Goal: Communication & Community: Answer question/provide support

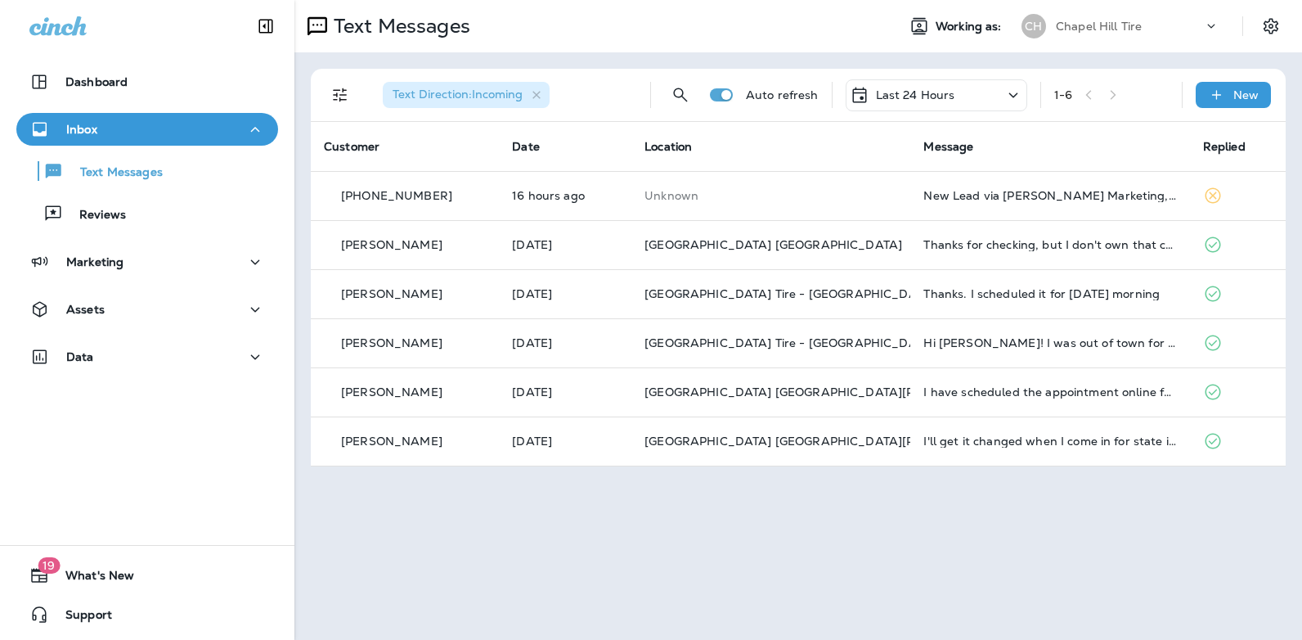
click at [1014, 94] on icon at bounding box center [1014, 95] width 20 height 20
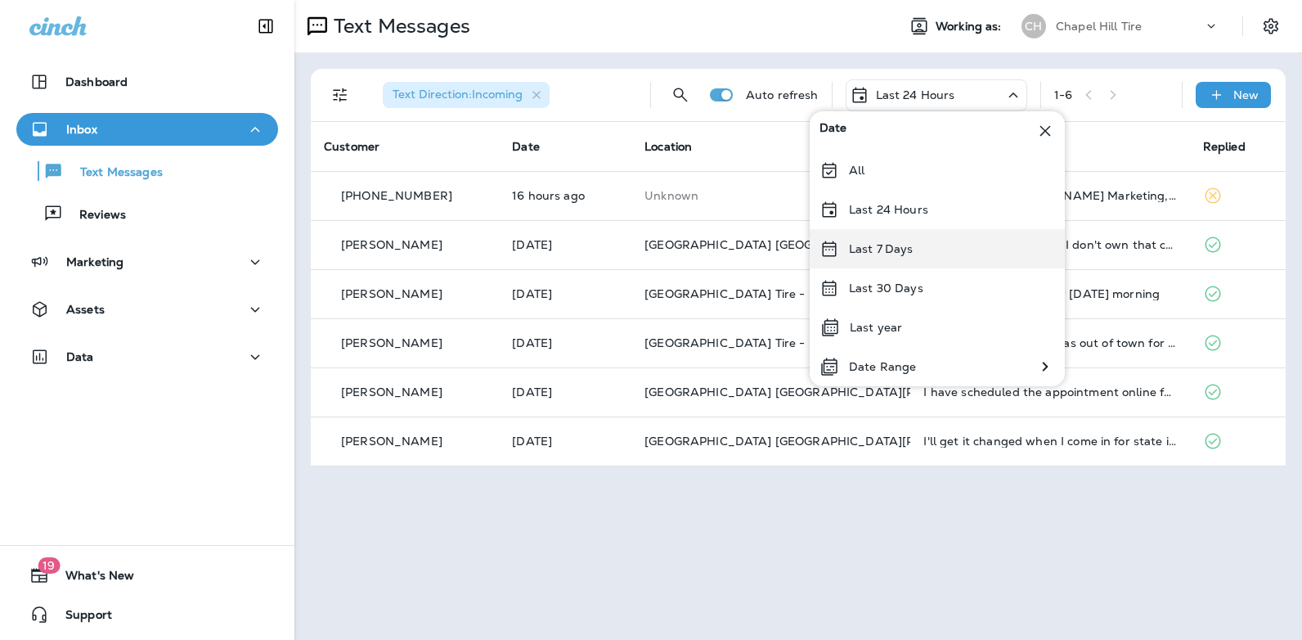
click at [927, 249] on div "Last 7 Days" at bounding box center [937, 248] width 255 height 39
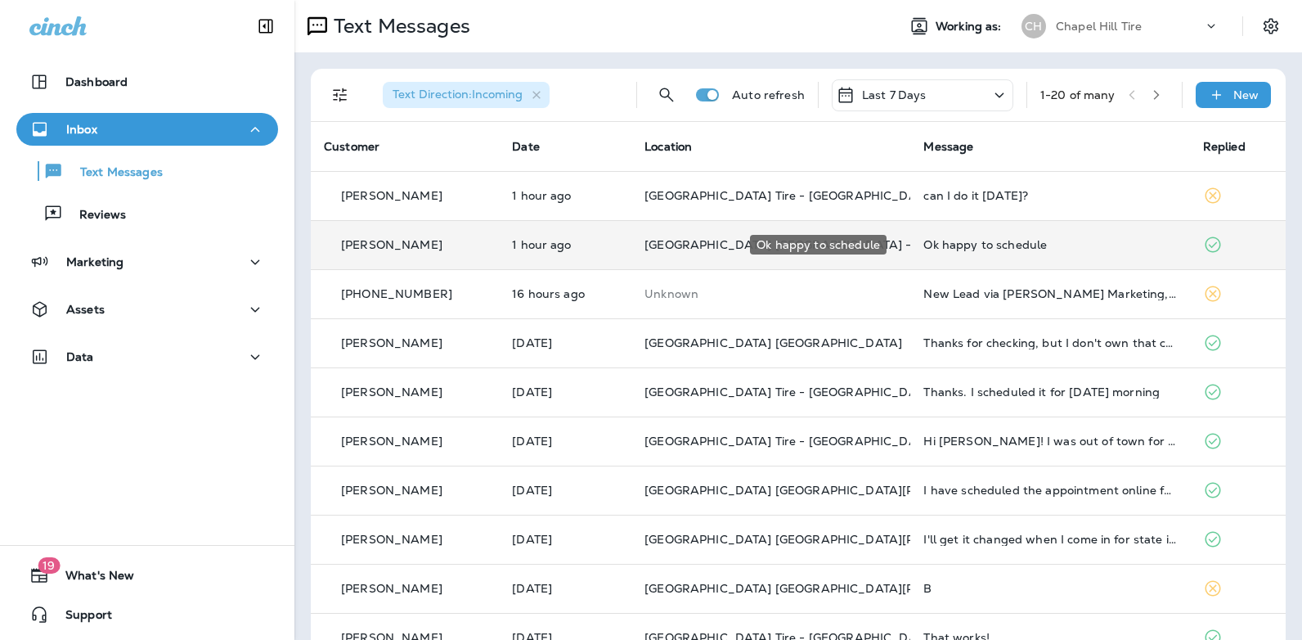
click at [973, 245] on div "Ok happy to schedule" at bounding box center [1049, 244] width 253 height 13
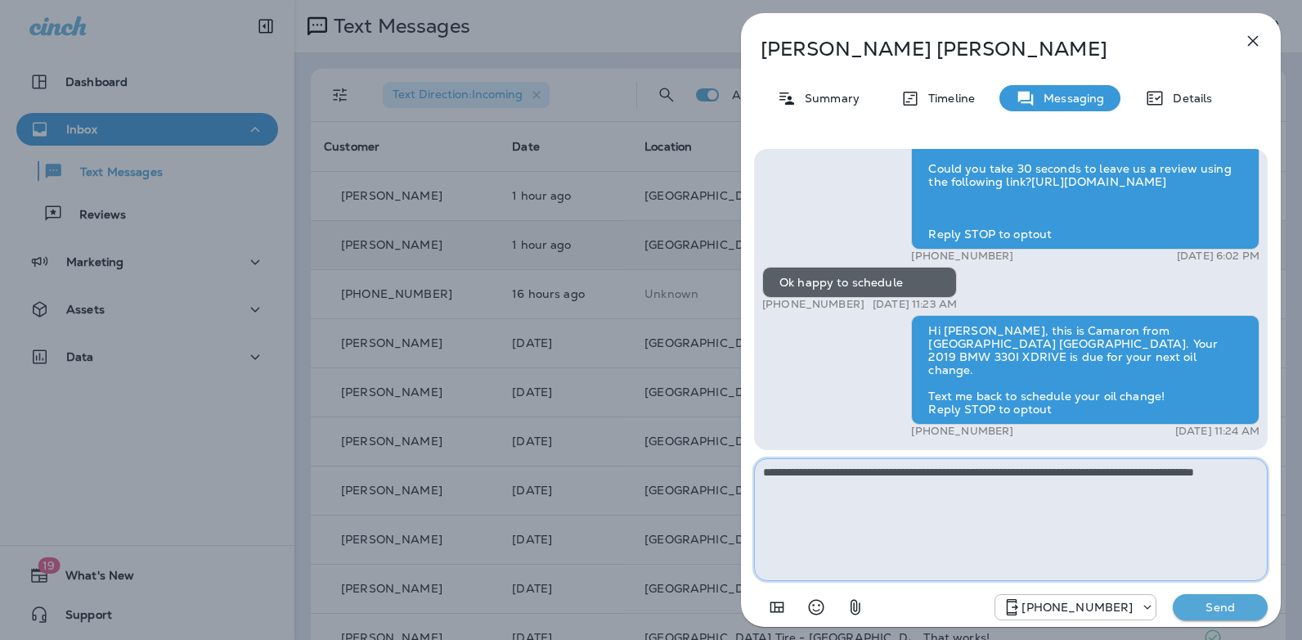
type textarea "**********"
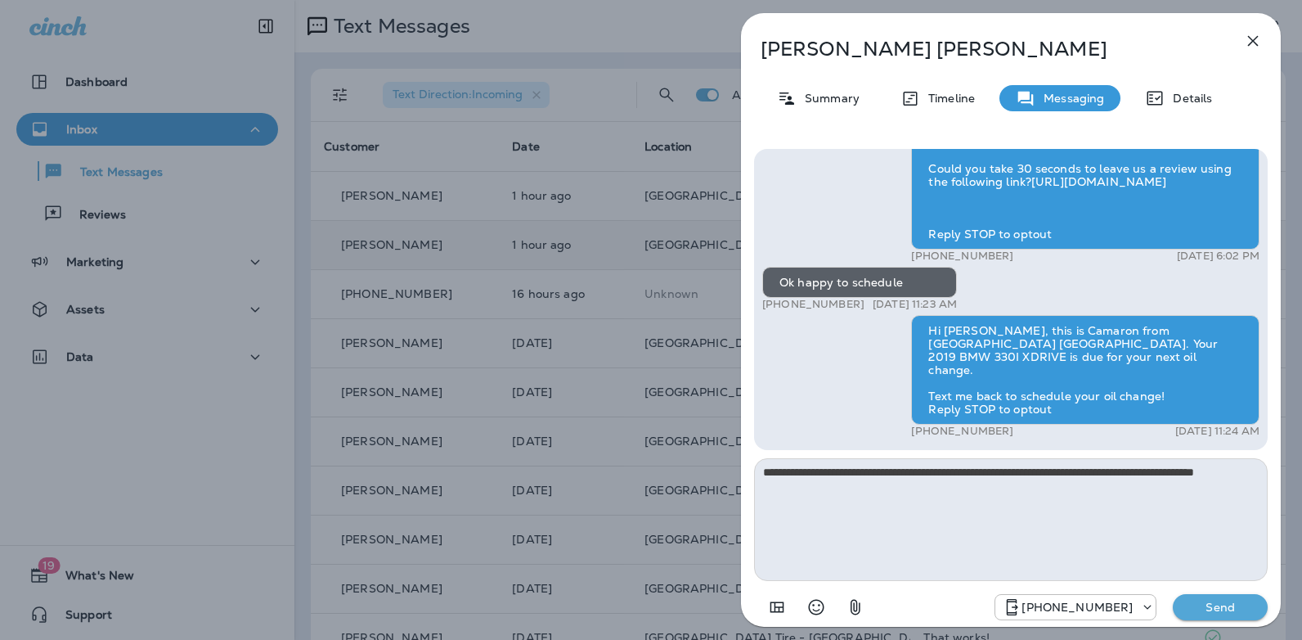
click at [1214, 613] on p "Send" at bounding box center [1220, 607] width 69 height 15
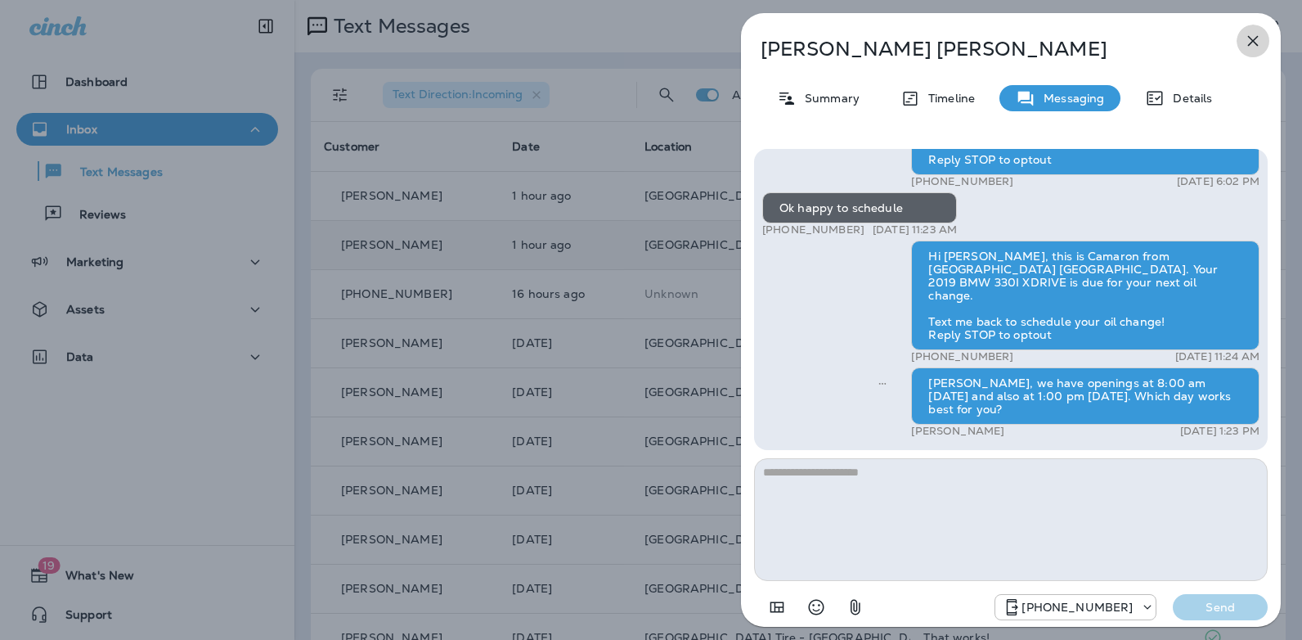
click at [1253, 35] on icon "button" at bounding box center [1253, 41] width 20 height 20
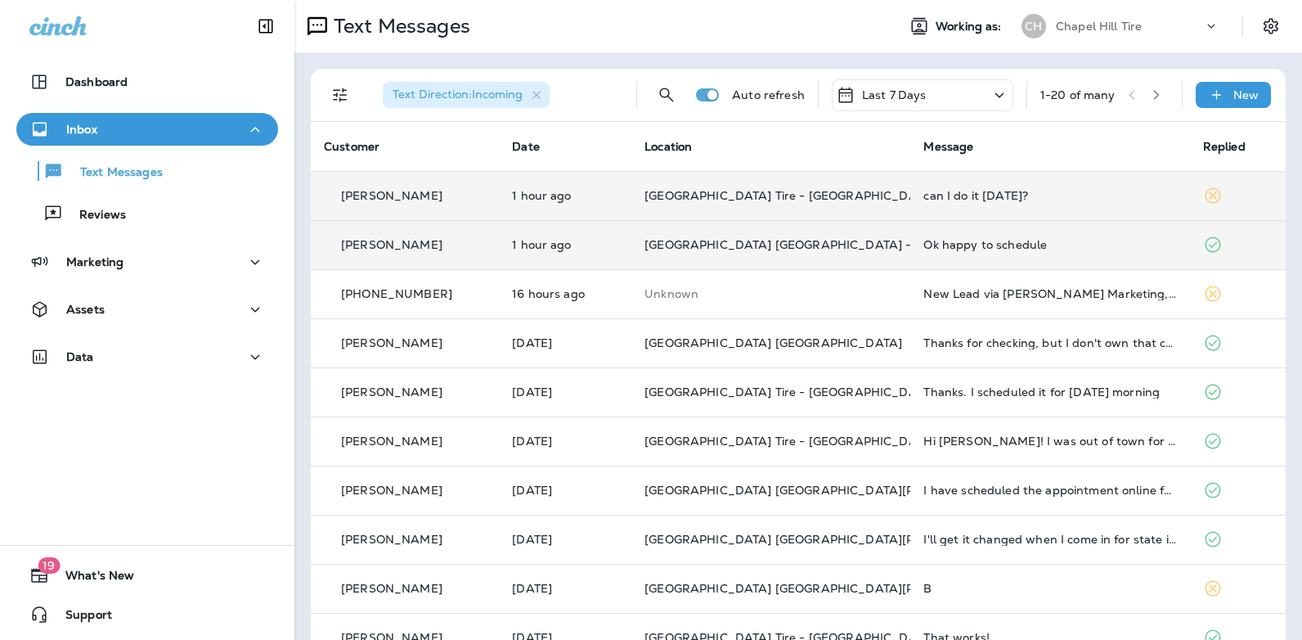
click at [973, 197] on div "can I do it [DATE]?" at bounding box center [1049, 195] width 253 height 13
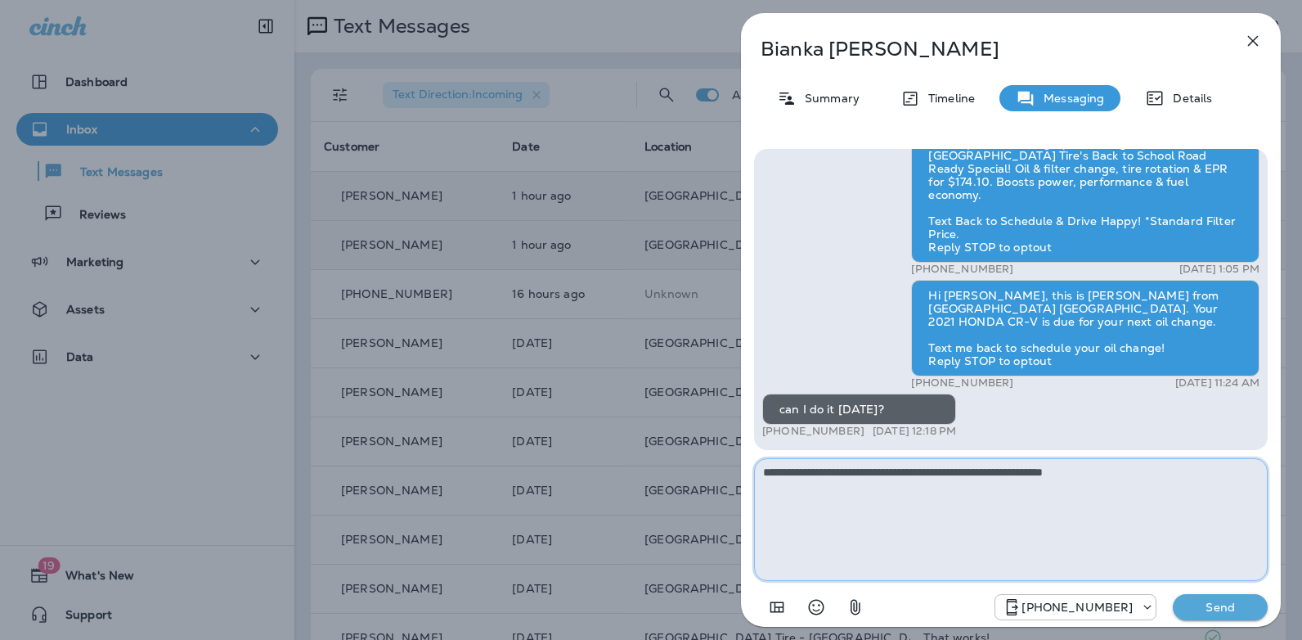
type textarea "**********"
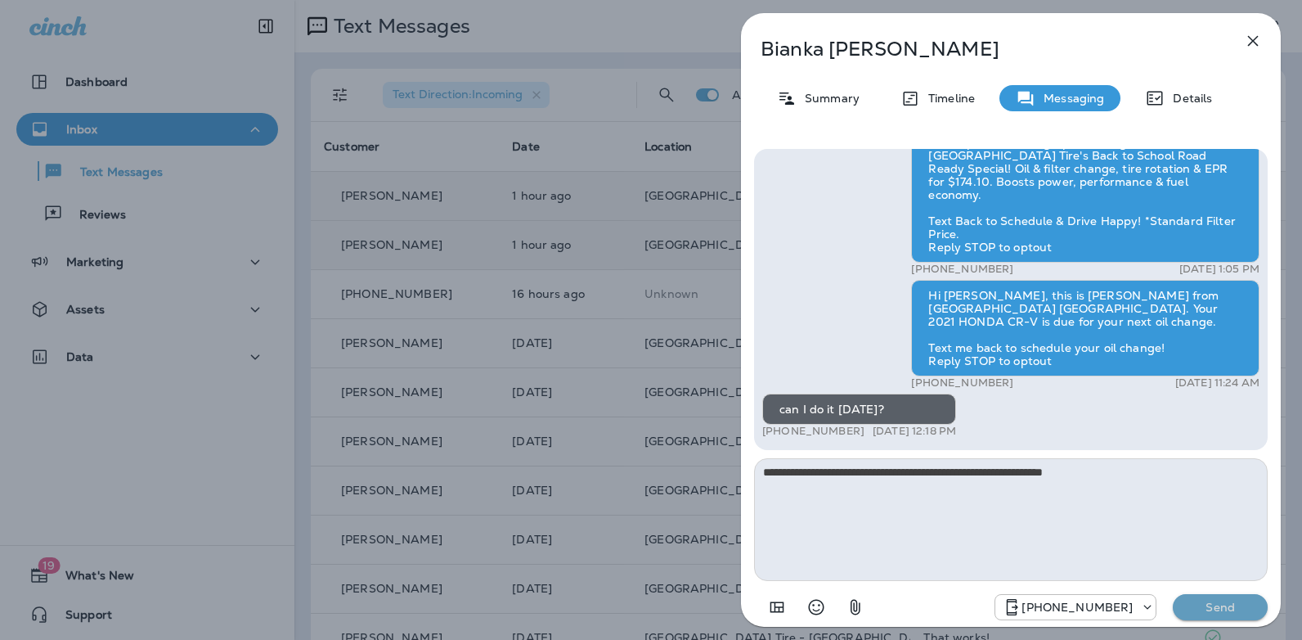
click at [1211, 612] on p "Send" at bounding box center [1220, 607] width 69 height 15
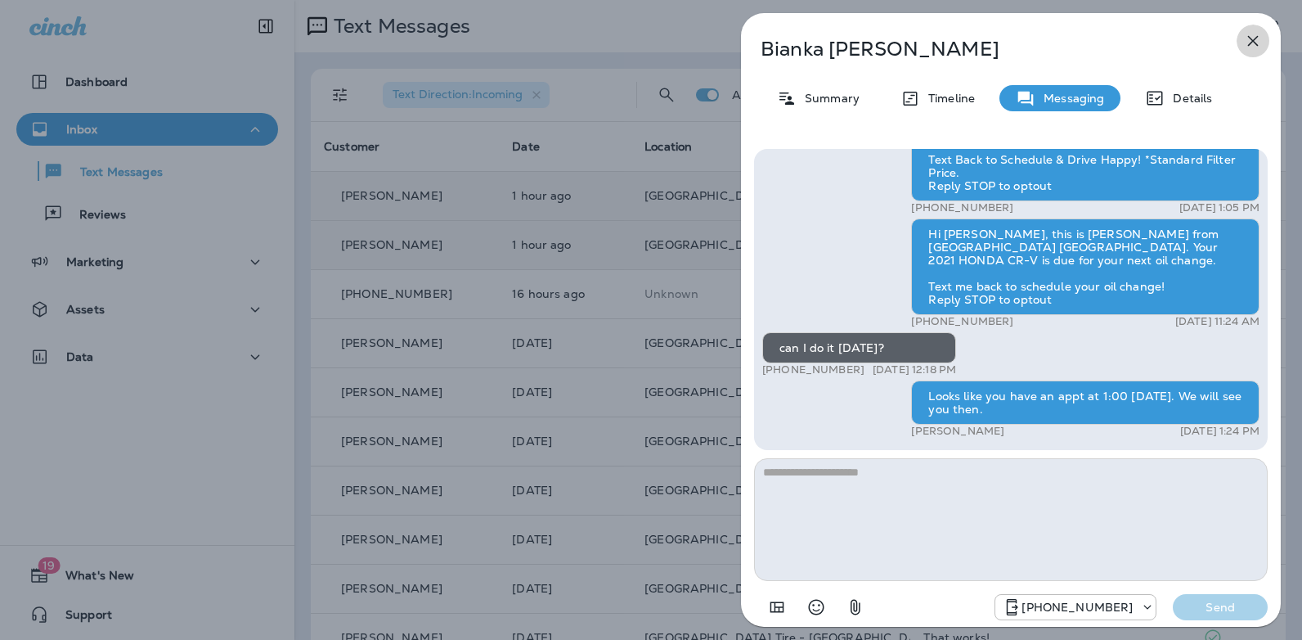
click at [1247, 44] on icon "button" at bounding box center [1253, 41] width 20 height 20
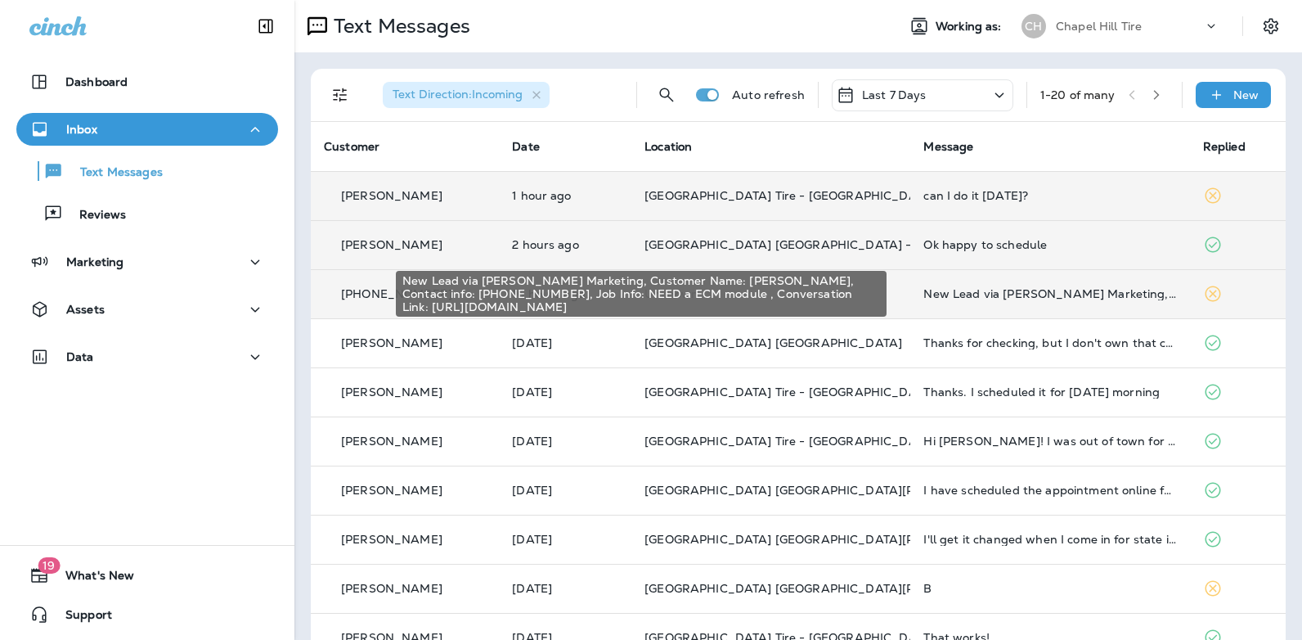
click at [1015, 295] on div "New Lead via [PERSON_NAME] Marketing, Customer Name: [PERSON_NAME], Contact inf…" at bounding box center [1049, 293] width 253 height 13
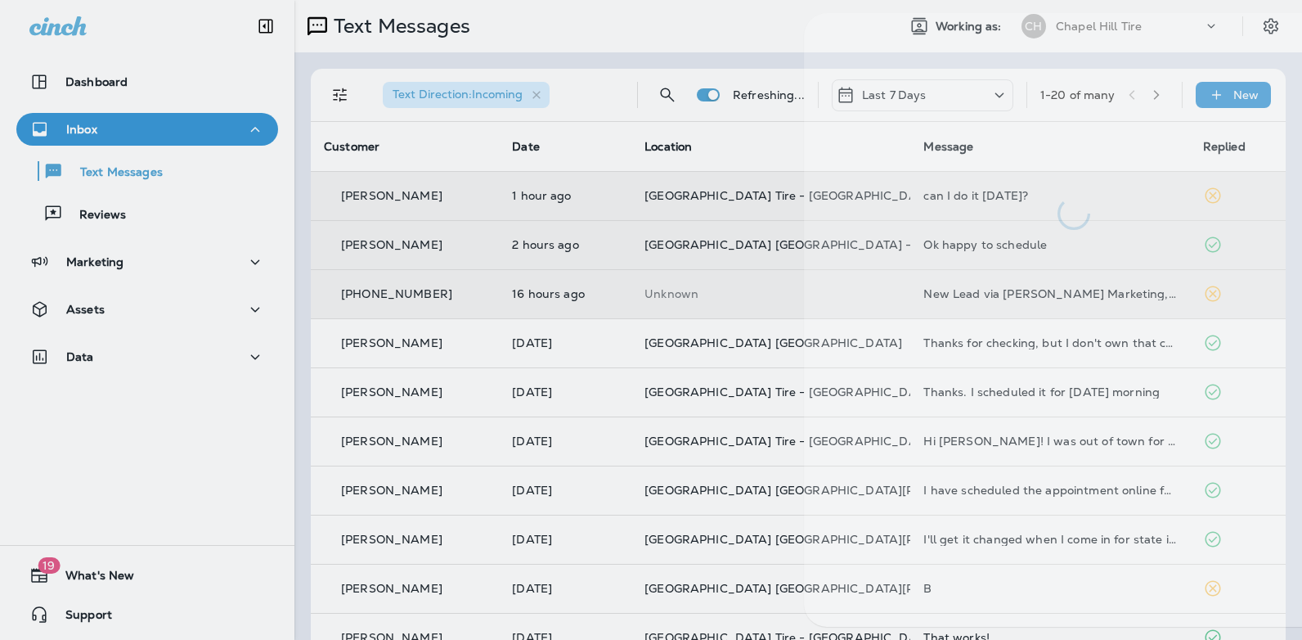
click at [1015, 295] on div at bounding box center [1074, 319] width 540 height 613
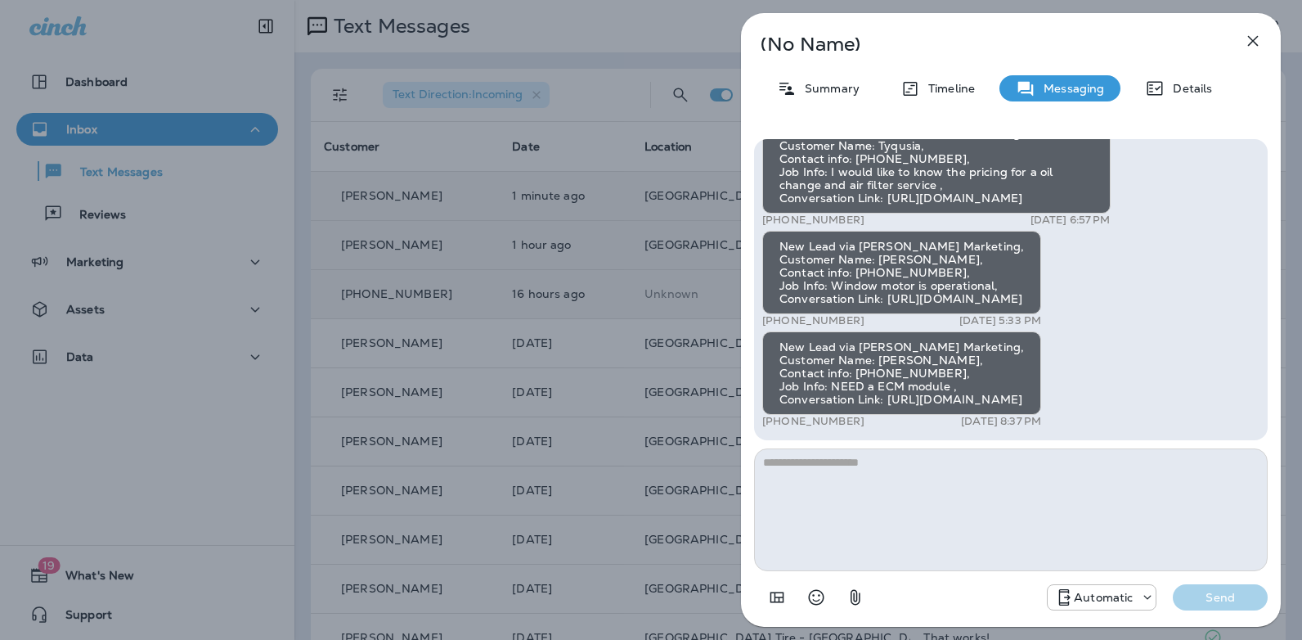
click at [1247, 44] on icon "button" at bounding box center [1253, 41] width 20 height 20
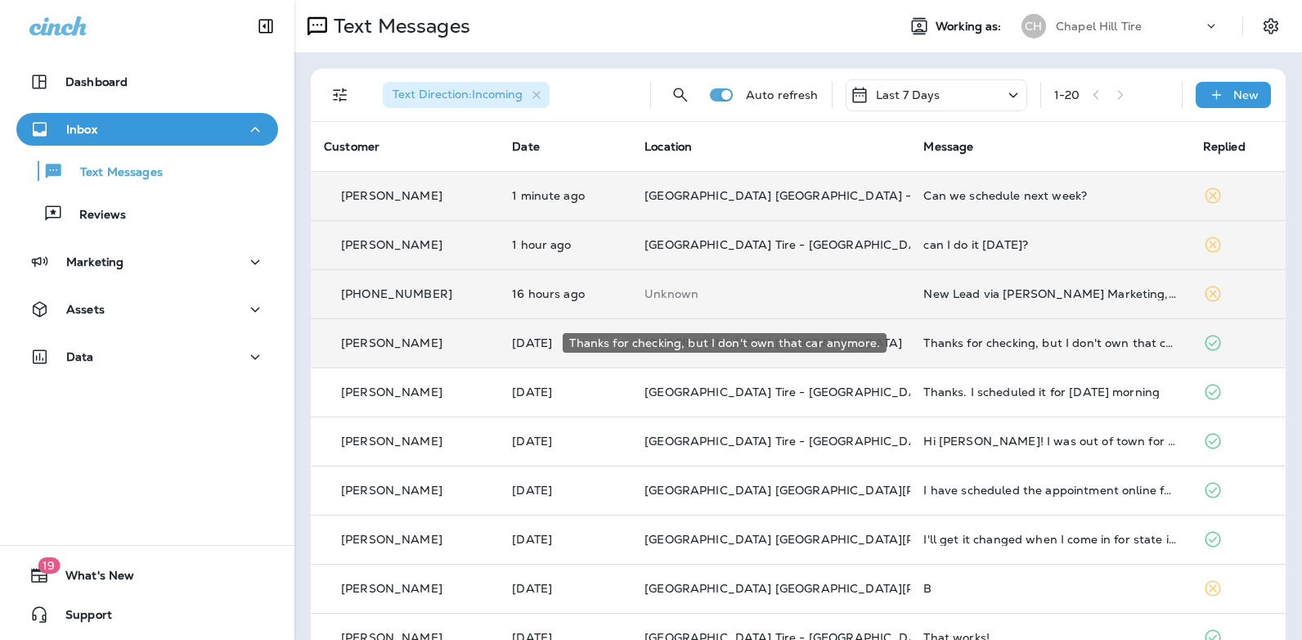
click at [1053, 344] on div "Thanks for checking, but I don't own that car anymore." at bounding box center [1049, 342] width 253 height 13
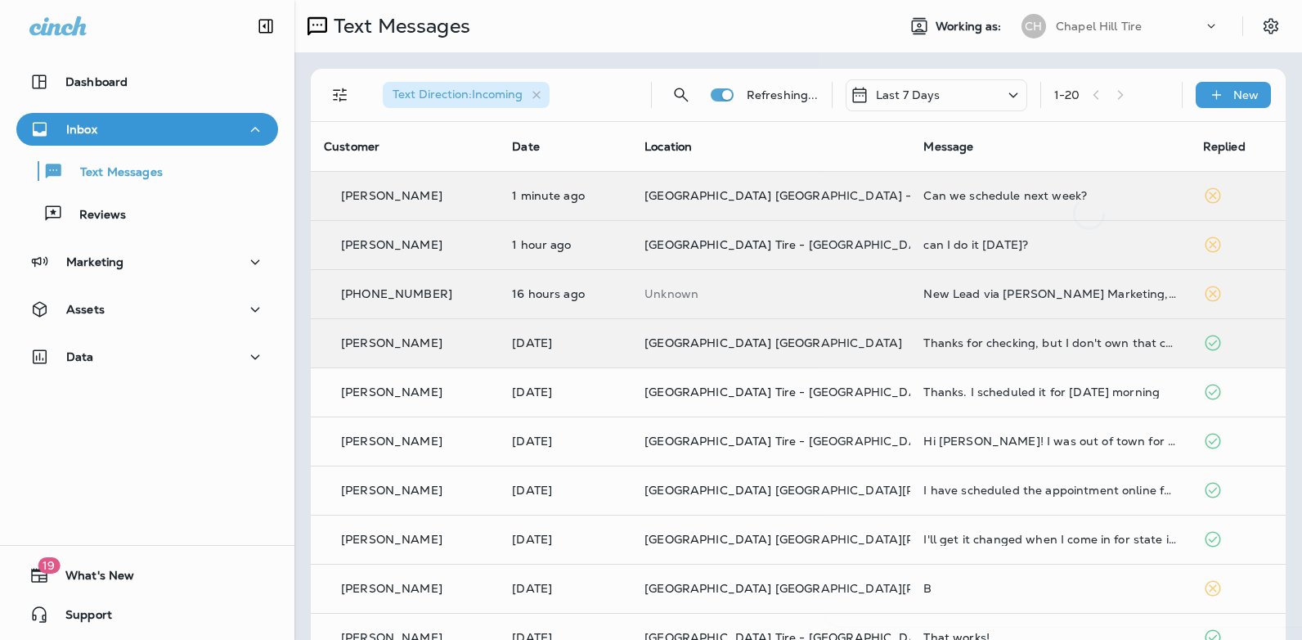
click at [1053, 344] on div at bounding box center [1090, 319] width 540 height 613
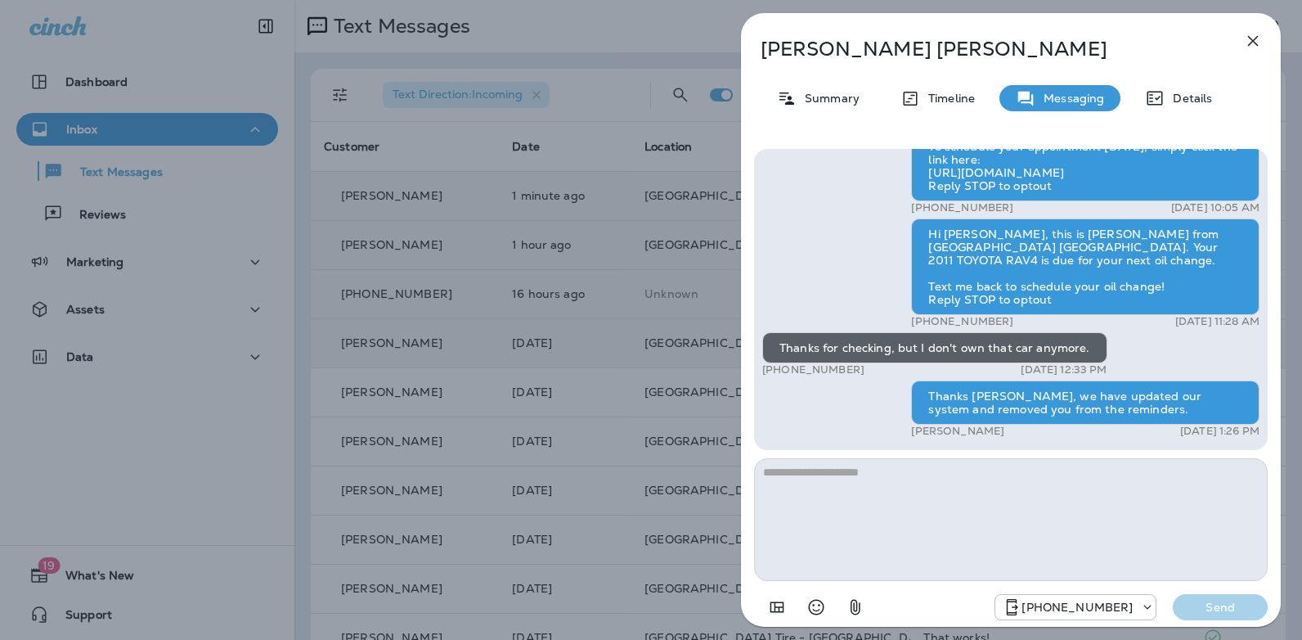
click at [1247, 45] on icon "button" at bounding box center [1253, 41] width 20 height 20
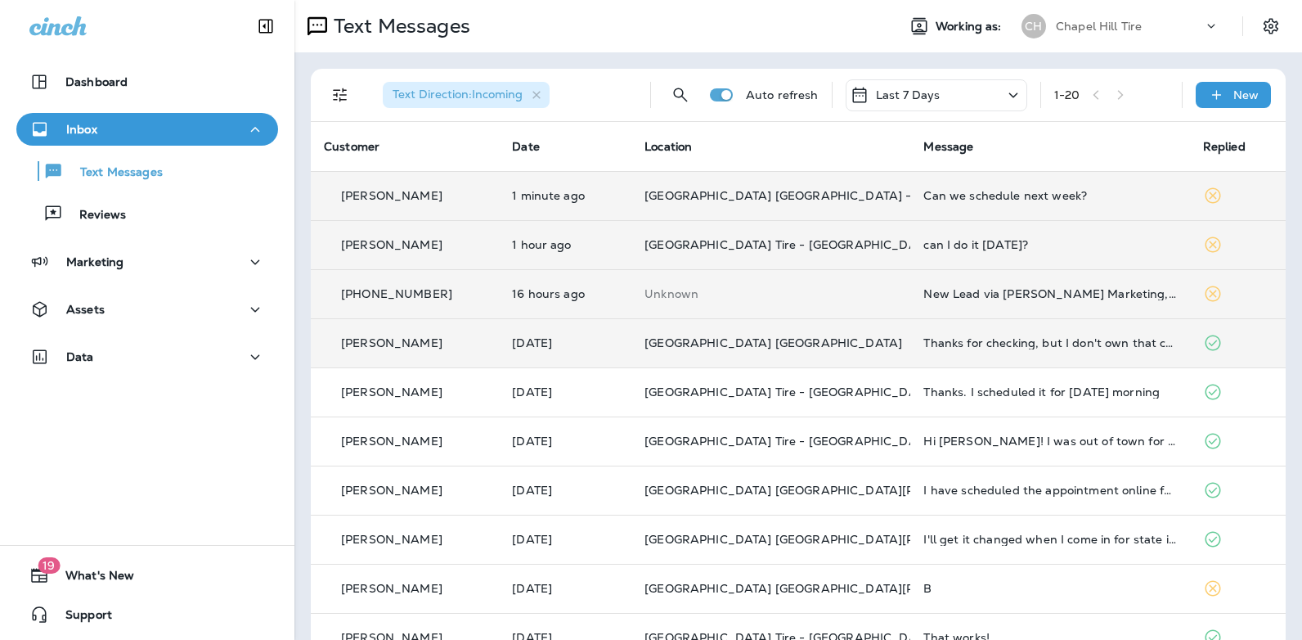
click at [1004, 95] on icon at bounding box center [1014, 95] width 20 height 20
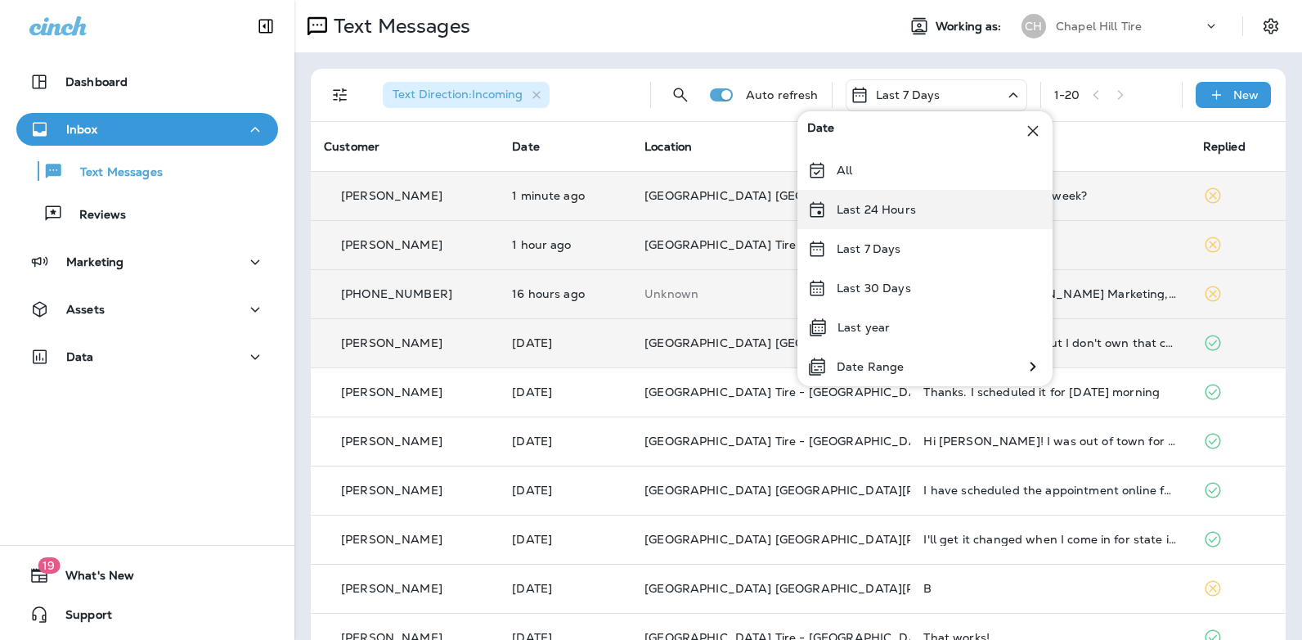
click at [918, 211] on div "Last 24 Hours" at bounding box center [925, 209] width 255 height 39
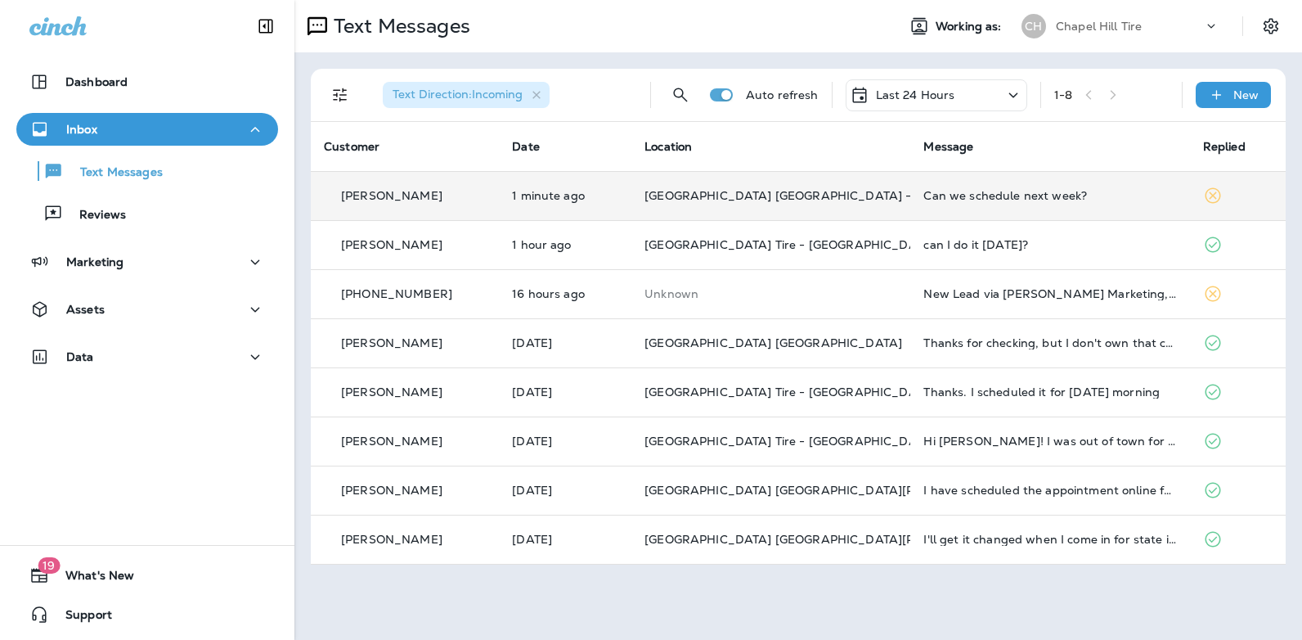
click at [971, 193] on div "Can we schedule next week?" at bounding box center [1049, 195] width 253 height 13
click at [971, 193] on div at bounding box center [1087, 121] width 540 height 217
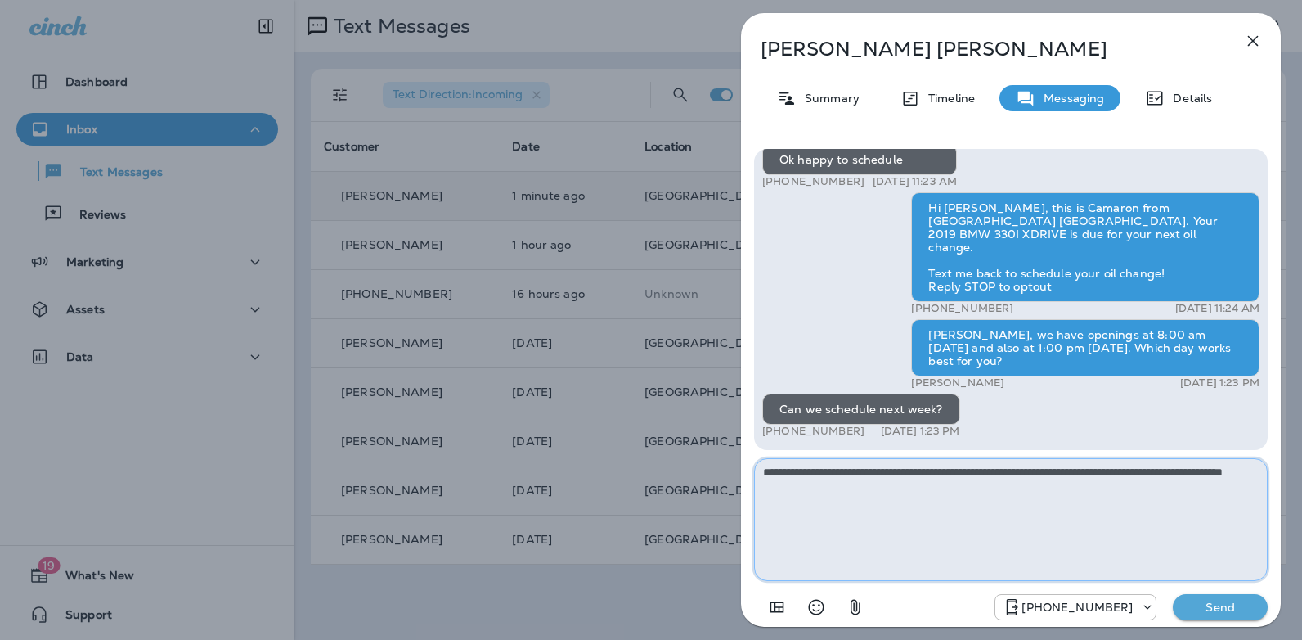
click at [777, 479] on textarea "**********" at bounding box center [1011, 519] width 514 height 123
type textarea "**********"
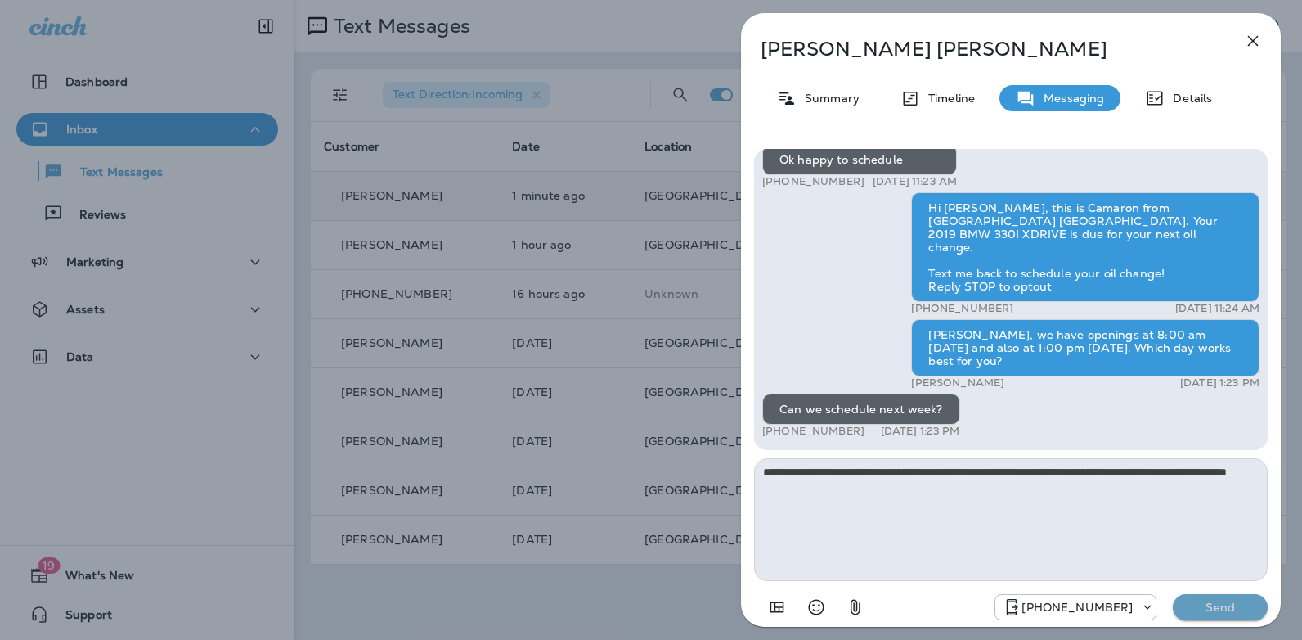
click at [1189, 610] on p "Send" at bounding box center [1220, 607] width 69 height 15
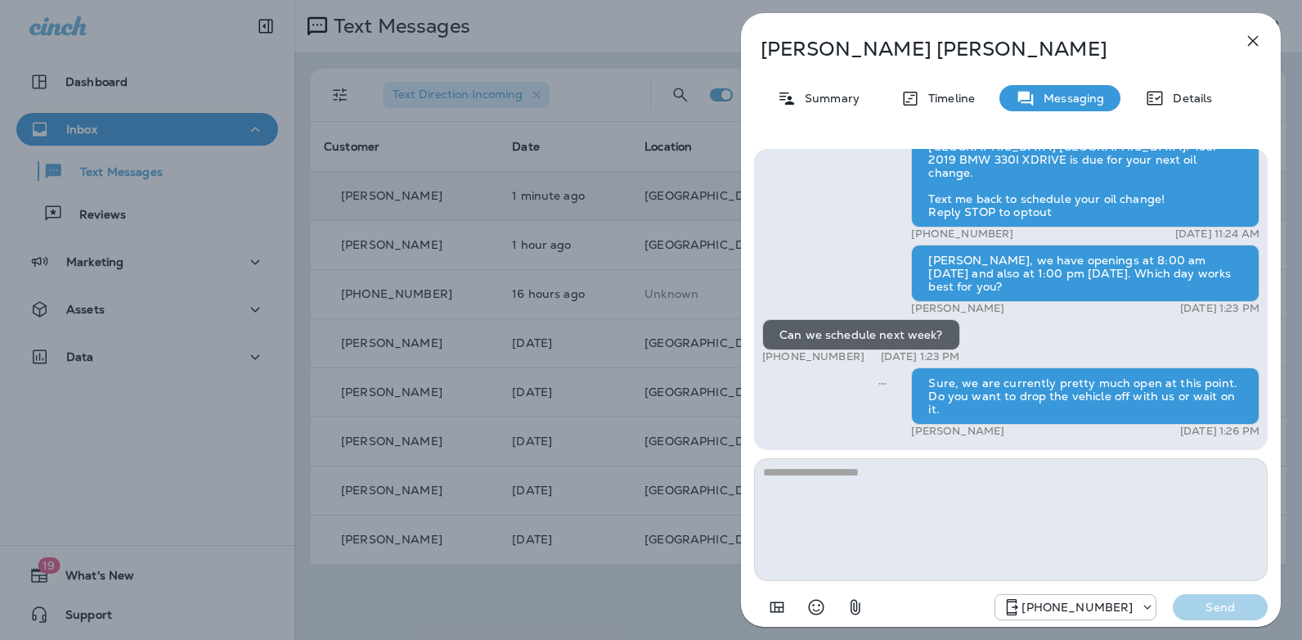
click at [1258, 38] on icon "button" at bounding box center [1253, 41] width 20 height 20
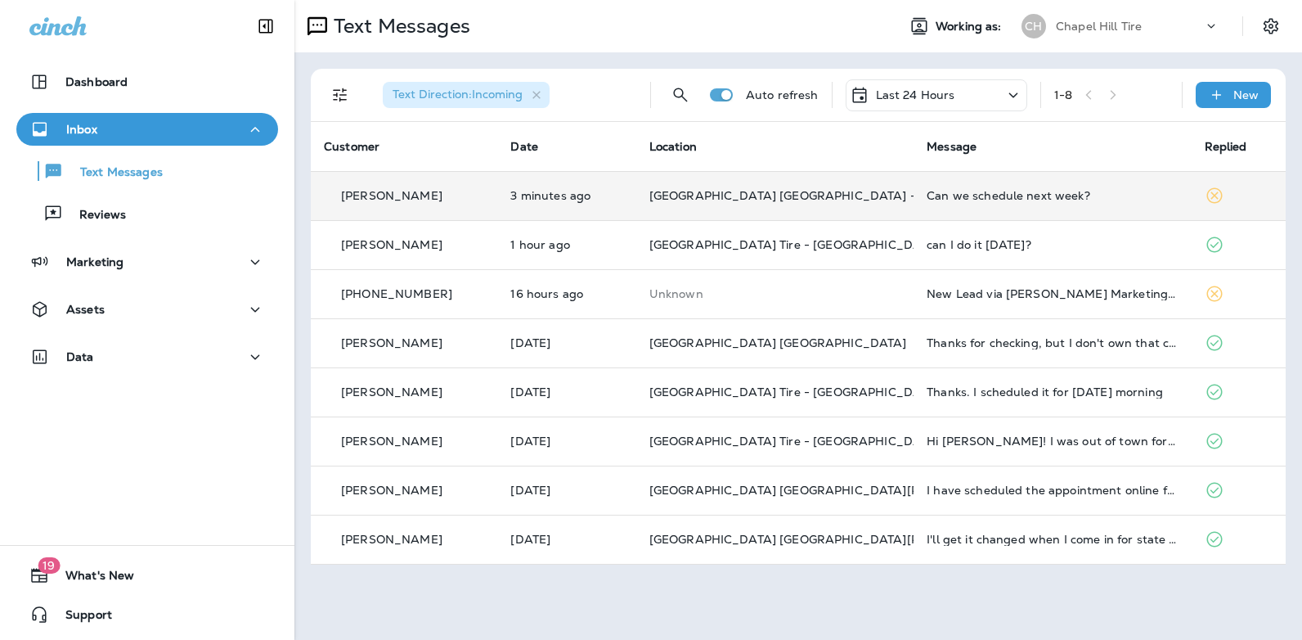
click at [1013, 97] on icon at bounding box center [1014, 95] width 20 height 20
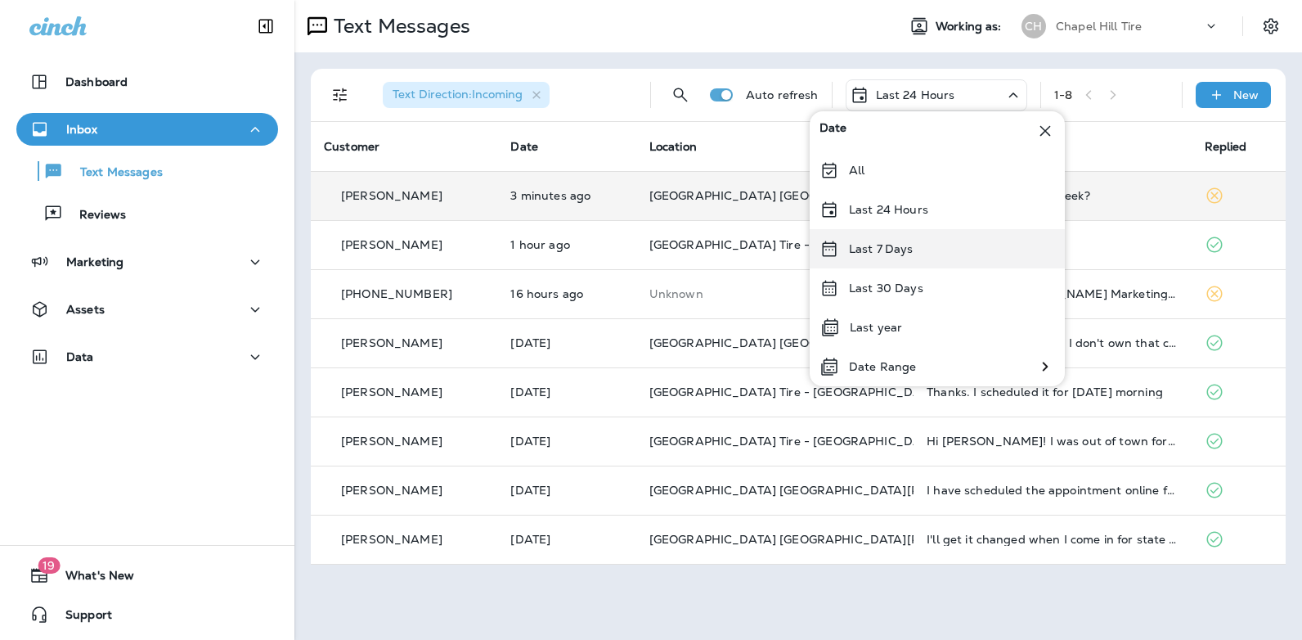
click at [920, 245] on div "Last 7 Days" at bounding box center [937, 248] width 255 height 39
